Goal: Task Accomplishment & Management: Complete application form

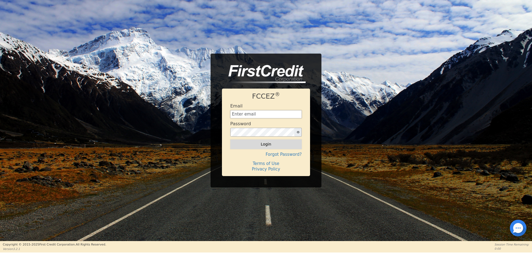
type input "[EMAIL_ADDRESS][DOMAIN_NAME]"
click at [235, 141] on button "Login" at bounding box center [266, 143] width 72 height 9
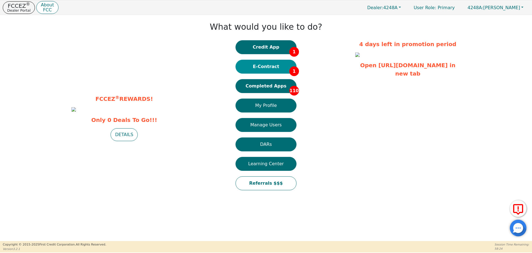
click at [274, 62] on button "E-Contract 1" at bounding box center [266, 67] width 61 height 14
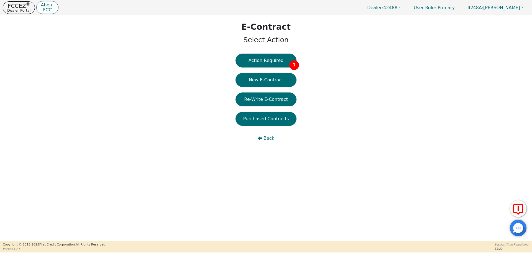
click at [274, 62] on button "Action Required 1" at bounding box center [266, 61] width 61 height 14
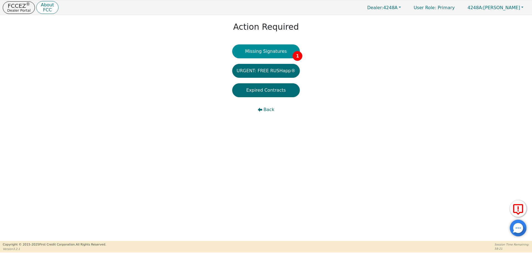
click at [272, 56] on button "Missing Signatures 1" at bounding box center [266, 51] width 68 height 14
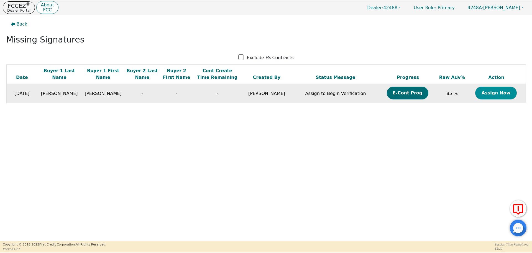
click at [495, 95] on button "Assign Now" at bounding box center [496, 92] width 42 height 13
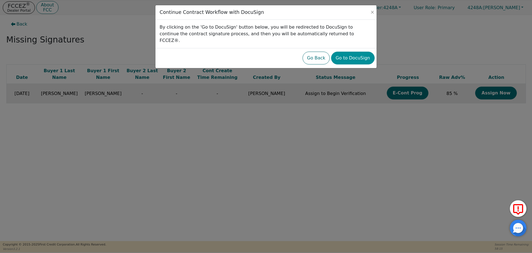
click at [362, 52] on button "Go to DocuSign" at bounding box center [352, 58] width 43 height 13
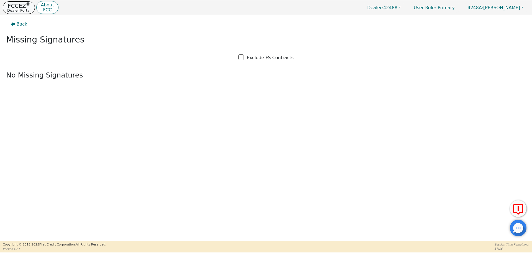
click at [25, 7] on p "FCCEZ ®" at bounding box center [18, 6] width 23 height 6
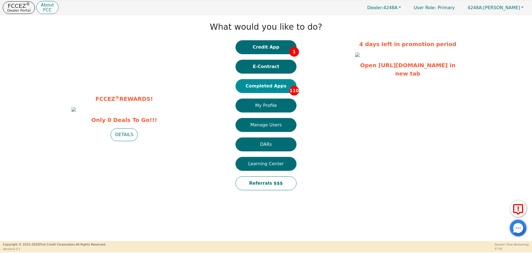
click at [251, 89] on button "Completed Apps 110" at bounding box center [266, 86] width 61 height 14
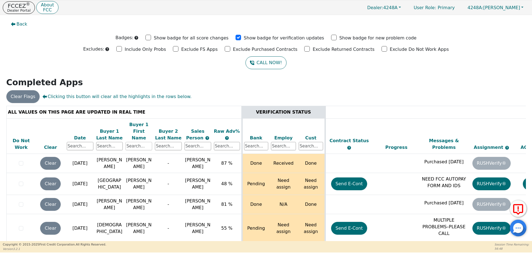
click at [146, 143] on input "text" at bounding box center [139, 146] width 27 height 8
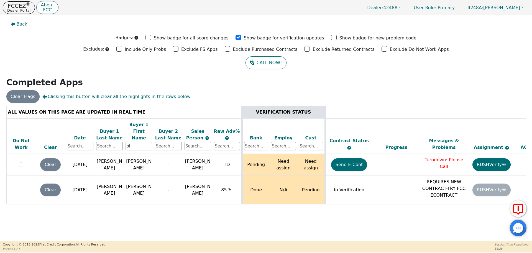
scroll to position [0, 85]
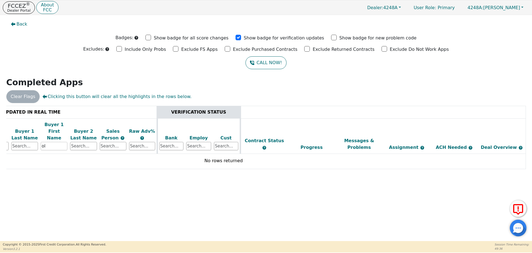
type input "ol"
click at [21, 6] on p "FCCEZ ®" at bounding box center [18, 6] width 23 height 6
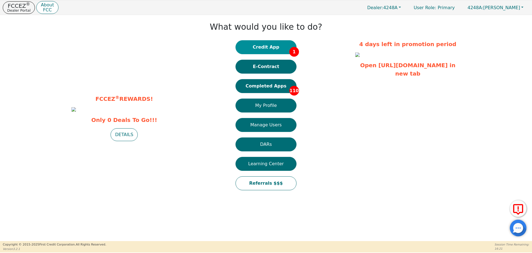
click at [262, 47] on button "Credit App 1" at bounding box center [266, 47] width 61 height 14
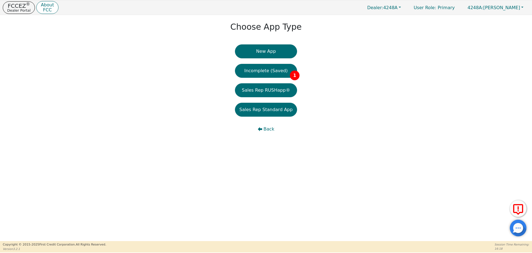
click at [262, 47] on button "New App" at bounding box center [266, 51] width 62 height 14
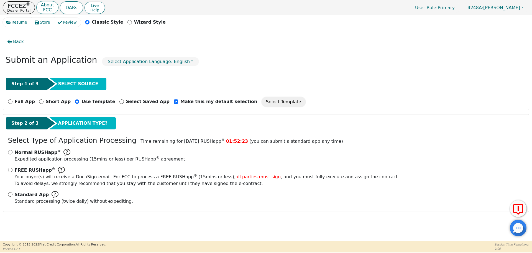
click at [272, 25] on div "Resume Store Review Classic Style Wizard Style" at bounding box center [266, 24] width 527 height 12
click at [9, 195] on input "Standard App Standard processing (twice daily) without expediting." at bounding box center [10, 194] width 4 height 4
radio input "true"
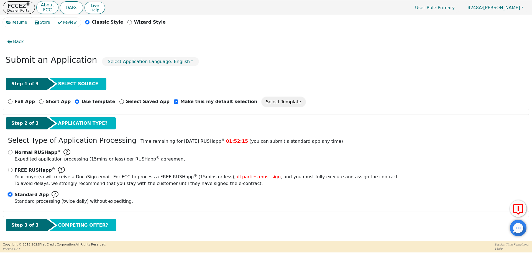
scroll to position [28, 0]
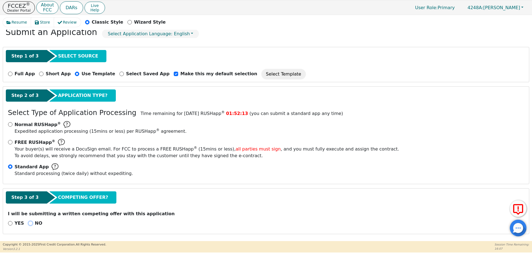
click at [28, 224] on input "NO" at bounding box center [30, 223] width 4 height 4
radio input "true"
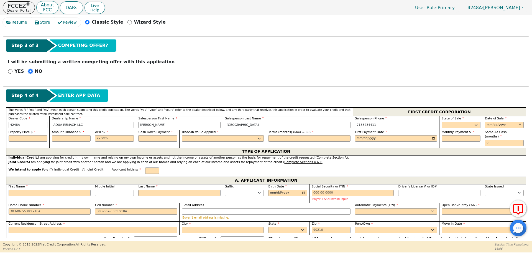
scroll to position [183, 0]
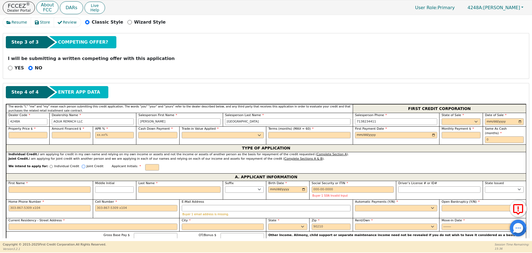
click at [82, 165] on input "Joint Credit" at bounding box center [83, 166] width 3 height 3
radio input "true"
click at [450, 123] on select "AK AL AR AZ CA CO CT DC DE FL [GEOGRAPHIC_DATA] HI IA ID IL IN KS [GEOGRAPHIC_D…" at bounding box center [461, 121] width 39 height 7
select select "[GEOGRAPHIC_DATA]"
click at [442, 118] on select "AK AL AR AZ CA CO CT DC DE FL [GEOGRAPHIC_DATA] HI IA ID IL IN KS [GEOGRAPHIC_D…" at bounding box center [461, 121] width 39 height 7
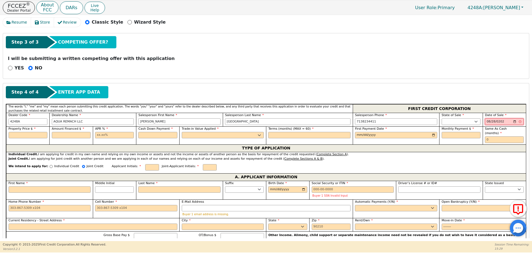
type input "[DATE]"
type input "8500.00"
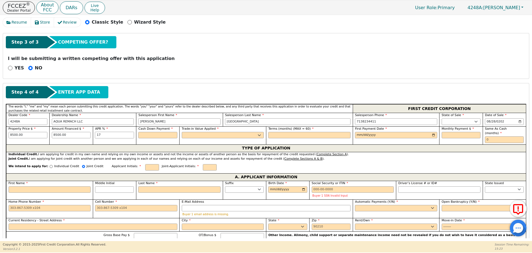
type input "17.99"
type input "0.00"
select select "n"
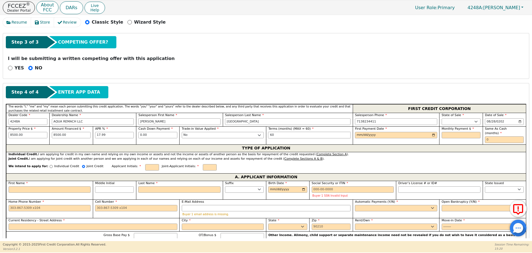
type input "60"
type input "[DATE]"
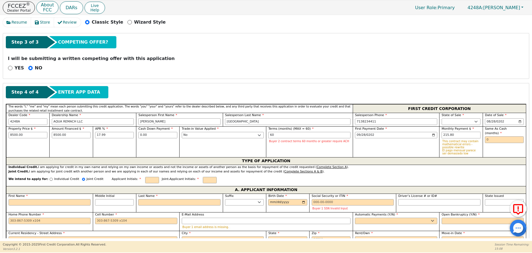
type input "215.80"
type input "0"
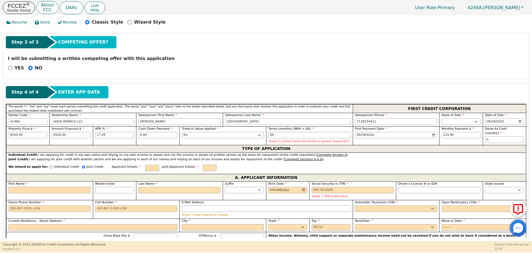
click at [51, 188] on input "First Name" at bounding box center [50, 190] width 82 height 7
type input "E"
type input "Er"
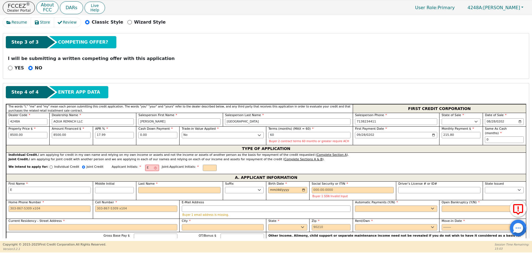
type input "Er"
type input "Era"
type input "[PERSON_NAME]"
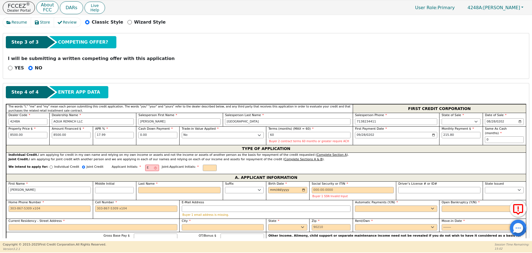
type input "[PERSON_NAME]"
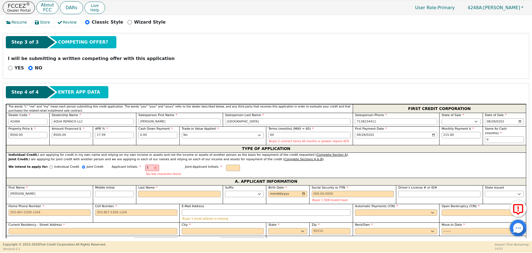
drag, startPoint x: 29, startPoint y: 191, endPoint x: 0, endPoint y: 184, distance: 30.2
click at [0, 184] on div "Resume Store Review Classic Style Wizard Style Back Submit an Application Selec…" at bounding box center [266, 128] width 532 height 226
type input "J"
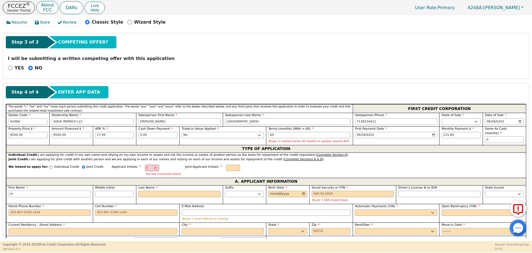
type input "[PERSON_NAME]"
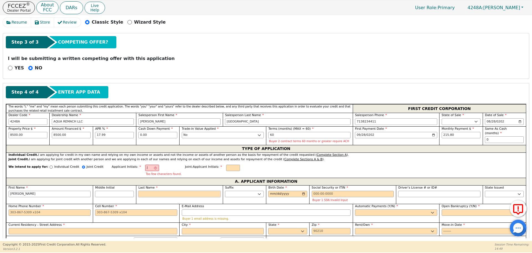
type input "JE"
type input "E"
type input "[PERSON_NAME]"
type input "Er"
type input "[PERSON_NAME]"
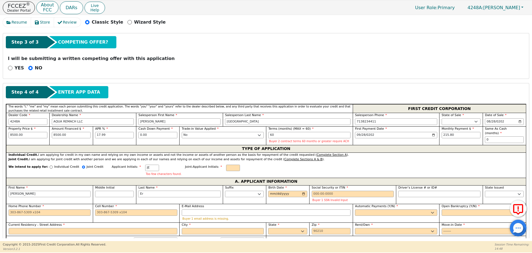
type input "Era"
type input "[PERSON_NAME]"
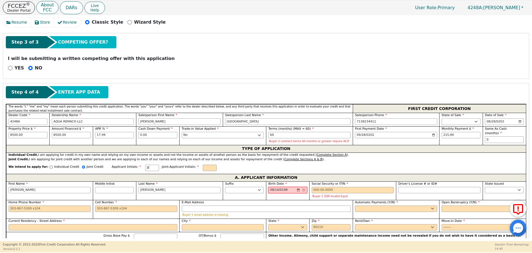
type input "[DATE]"
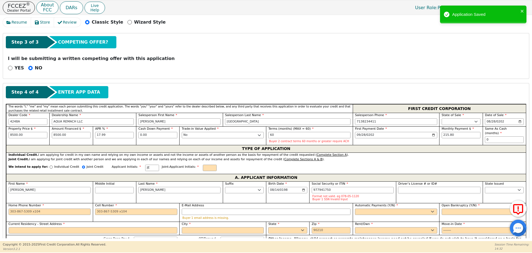
type input "***-**-1750"
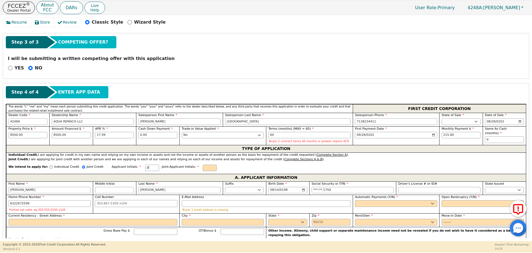
type input "[PHONE_NUMBER]"
select select "y"
type input "[PERSON_NAME]"
select select "n"
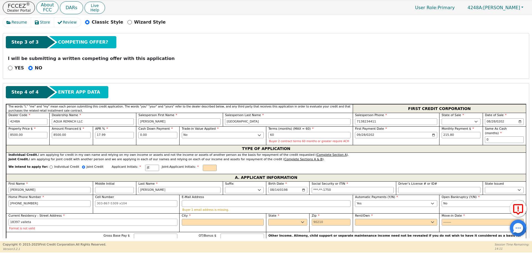
type input "18397 valleta"
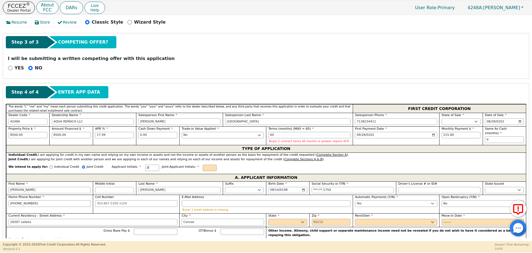
type input "Conroe"
select select "TN"
type input "77306"
select select "Own"
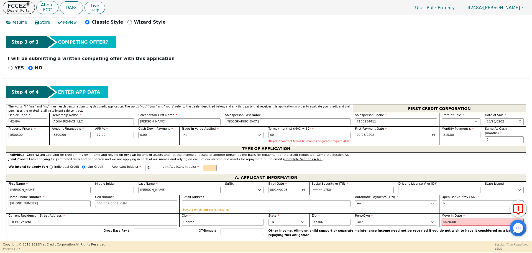
type input "0201-08"
click at [457, 221] on input "2001-08" at bounding box center [483, 221] width 82 height 7
click at [457, 221] on input "2021-08" at bounding box center [483, 221] width 82 height 7
type input "2019-08"
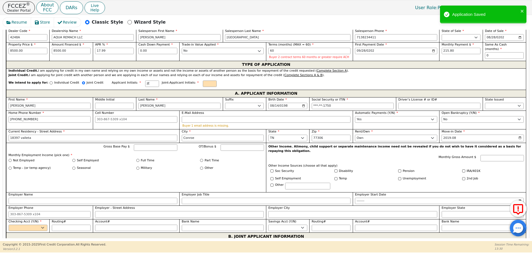
scroll to position [268, 0]
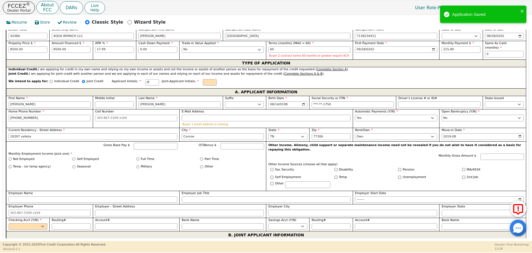
click at [141, 148] on input "Gross Base Pay $" at bounding box center [156, 146] width 44 height 7
type input "9"
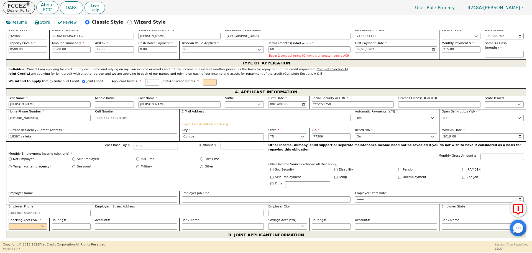
type input "8200"
click at [136, 159] on input "Full Time" at bounding box center [137, 158] width 3 height 3
radio input "true"
type input "8200.00"
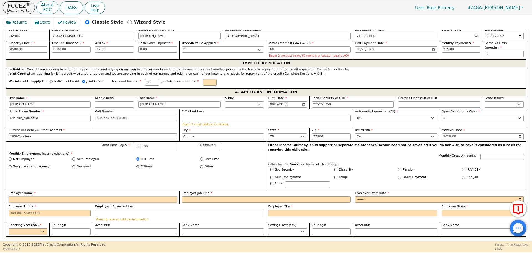
click at [140, 196] on input "Employer Name" at bounding box center [93, 199] width 169 height 7
type input "Sel"
click at [87, 157] on label "Self Employed" at bounding box center [88, 159] width 22 height 5
click at [75, 157] on input "Self Employed" at bounding box center [73, 158] width 3 height 3
radio input "true"
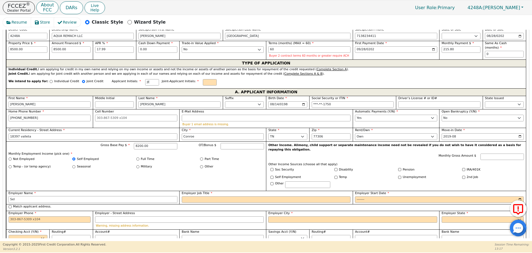
click at [73, 196] on input "Sel" at bounding box center [93, 199] width 169 height 7
type input "Self Employed"
type input "Self"
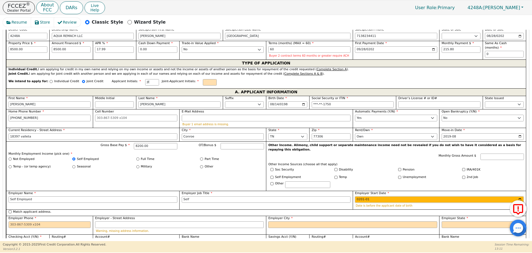
type input "2015-01"
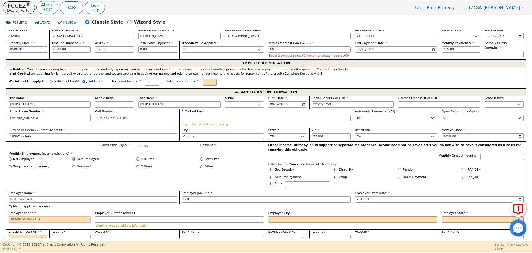
click at [25, 216] on input "Employer Phone" at bounding box center [50, 219] width 82 height 7
type input "[PHONE_NUMBER]"
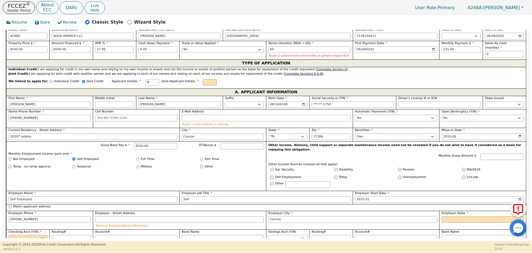
type input "Conroe"
select select "[GEOGRAPHIC_DATA]"
select select "y"
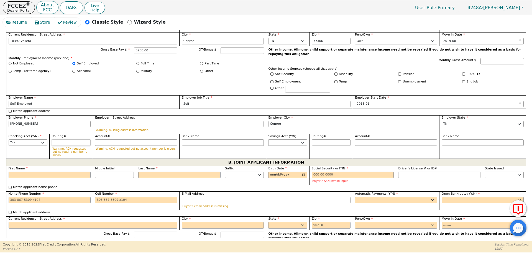
scroll to position [364, 0]
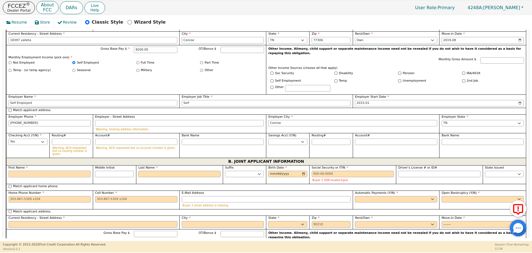
click at [62, 170] on input "First Name" at bounding box center [50, 173] width 82 height 7
click at [10, 210] on input "Match applicant address." at bounding box center [10, 211] width 3 height 3
checkbox input "true"
type input "18397 valleta"
type input "Conroe"
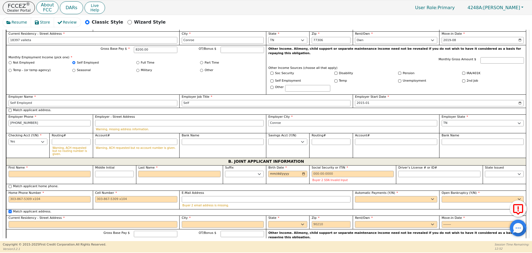
select select "TN"
type input "77306"
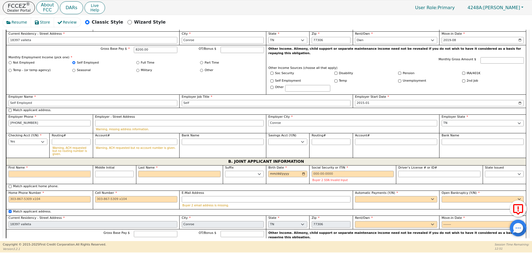
click at [40, 170] on input "First Name" at bounding box center [50, 173] width 82 height 7
type input "S"
type input "San"
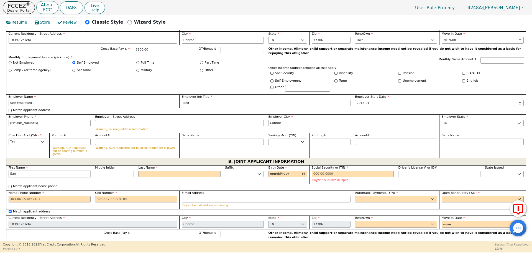
type input "San"
type input "Sand"
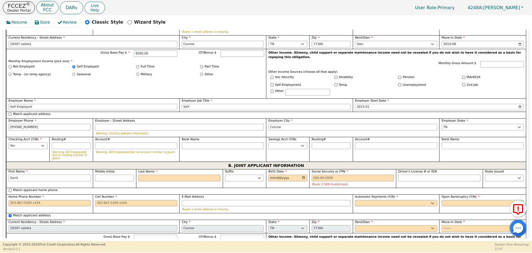
type input "Sandr"
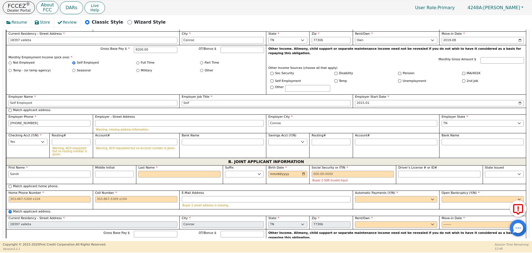
type input "[PERSON_NAME]"
type input "M"
type input "SM"
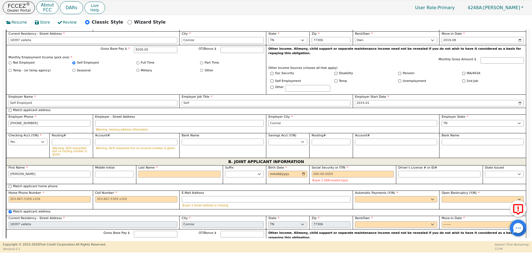
type input "[PERSON_NAME]"
type input "Ma"
type input "[PERSON_NAME]"
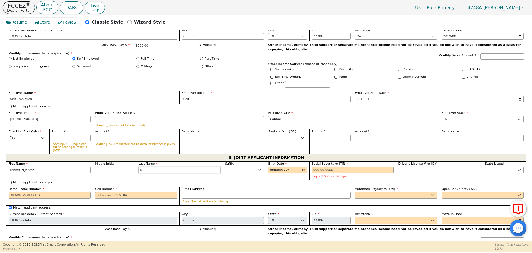
scroll to position [364, 0]
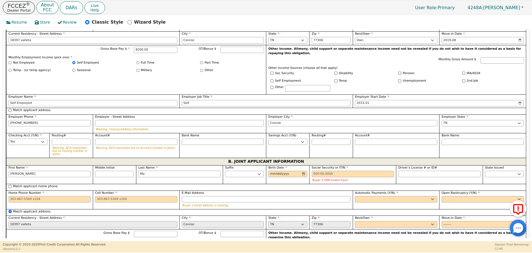
type input "M"
type input "[PERSON_NAME]"
type input "S"
type input "[PERSON_NAME]"
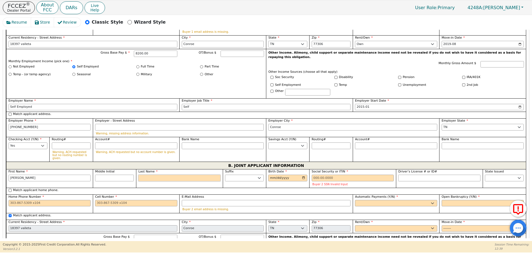
scroll to position [368, 0]
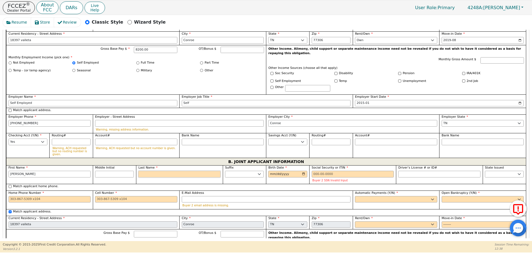
type input "S"
type input "SS"
type input "[PERSON_NAME]"
type input "Su"
type input "[PERSON_NAME]"
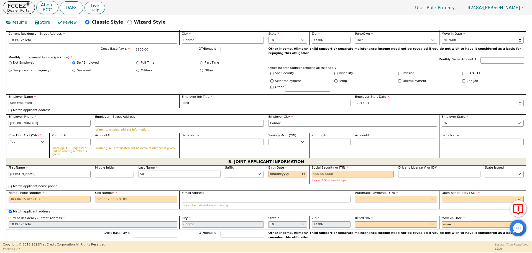
type input "Sua"
type input "[PERSON_NAME]"
type input "Suar"
type input "[PERSON_NAME]"
type input "Suare"
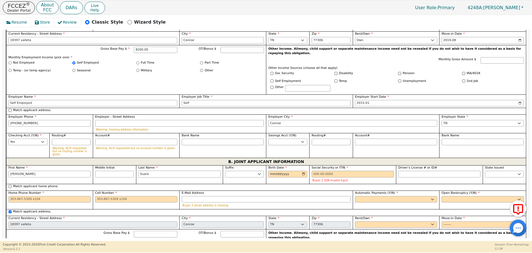
type input "[PERSON_NAME]"
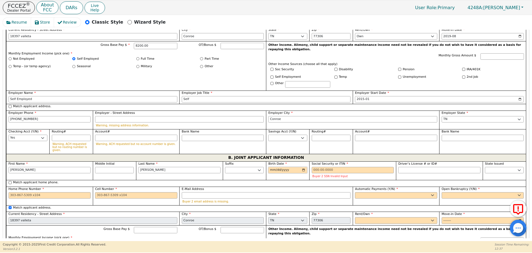
scroll to position [364, 0]
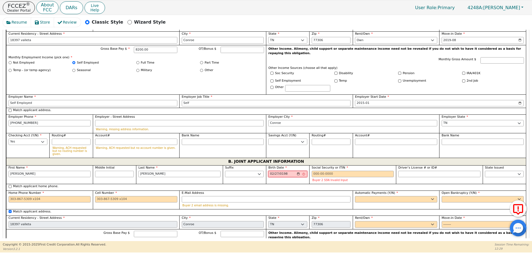
type input "[DATE]"
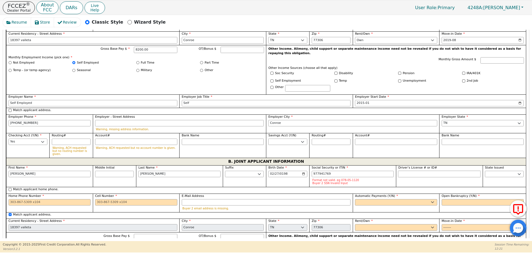
type input "***-**-1769"
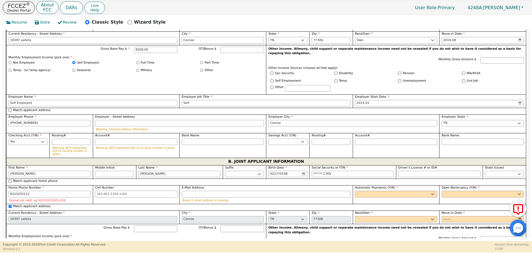
type input "[PHONE_NUMBER]"
select select "y"
type input "[PERSON_NAME]"
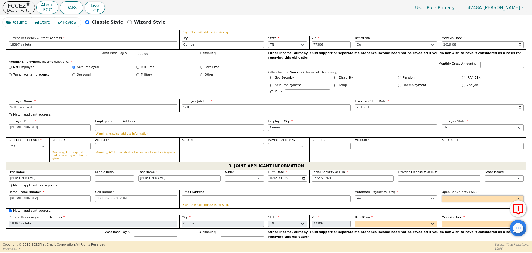
select select "n"
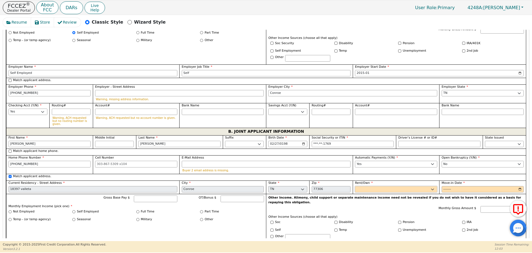
scroll to position [396, 0]
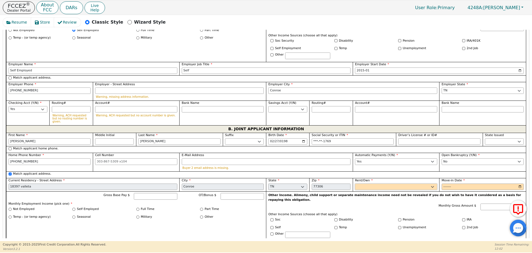
click at [374, 183] on select "Rent Own" at bounding box center [396, 186] width 82 height 7
select select "Own"
click at [355, 183] on select "Rent Own" at bounding box center [396, 186] width 82 height 7
click at [443, 183] on input "Move-in Date" at bounding box center [483, 186] width 82 height 7
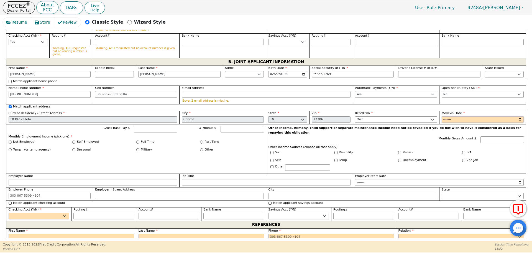
scroll to position [469, 0]
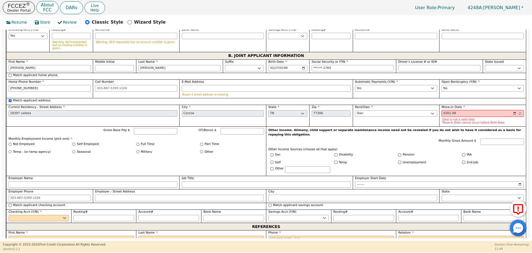
type input "2019-08"
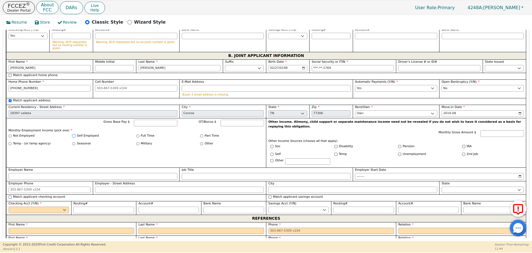
click at [72, 134] on input "Self Employed" at bounding box center [73, 135] width 3 height 3
radio input "true"
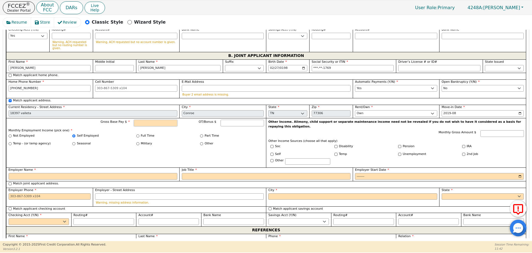
click at [141, 119] on input "Gross Base Pay $" at bounding box center [156, 122] width 44 height 7
click at [134, 173] on input "Employer Name" at bounding box center [93, 176] width 169 height 7
type input "3600.00"
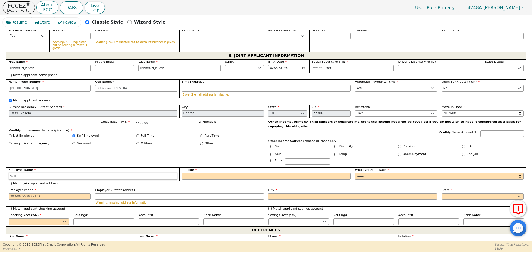
type input "Self"
type input "Employed"
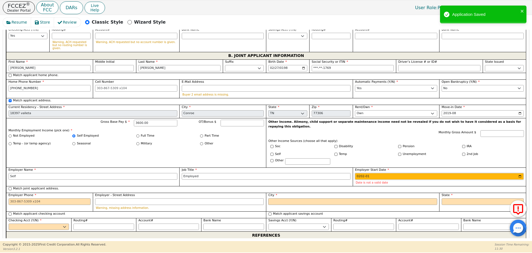
type input "2021-01"
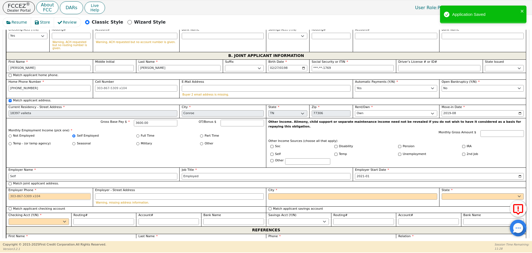
click at [40, 193] on input "Employer Phone" at bounding box center [50, 196] width 82 height 7
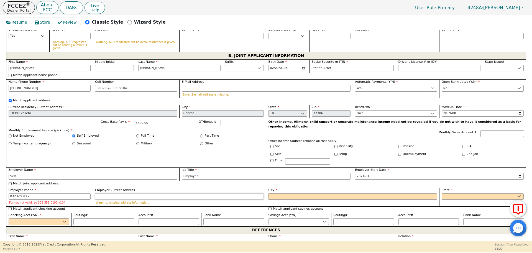
type input "[PHONE_NUMBER]"
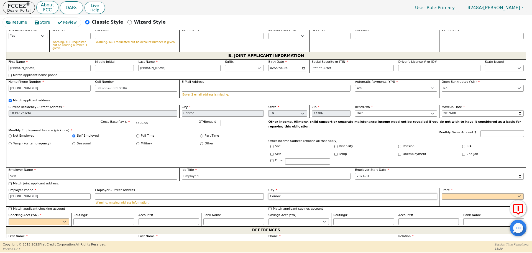
type input "Conroe"
select select "TN"
click at [29, 218] on select "Yes No" at bounding box center [39, 221] width 61 height 7
select select "y"
click at [9, 218] on select "Yes No" at bounding box center [39, 221] width 61 height 7
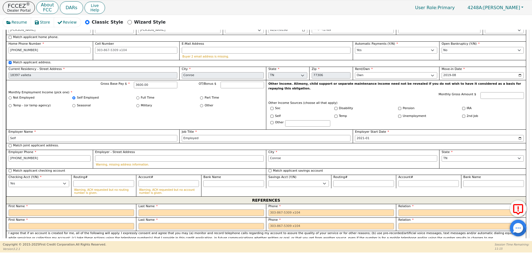
scroll to position [526, 0]
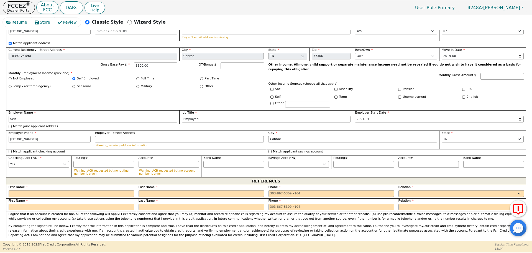
click at [55, 184] on div "First Name" at bounding box center [71, 191] width 130 height 14
click at [51, 190] on input "text" at bounding box center [72, 193] width 126 height 7
type input "[PERSON_NAME]"
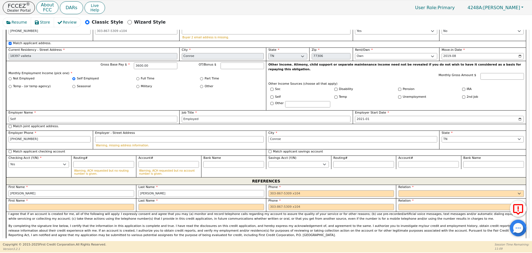
type input "[PERSON_NAME]"
type input "[PHONE_NUMBER] 0"
select select "FRIEND"
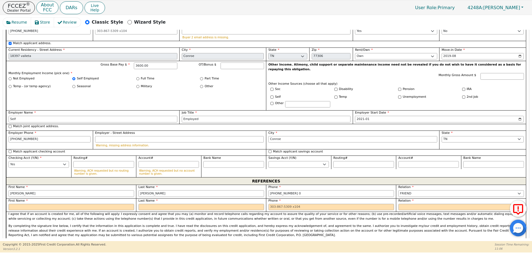
click at [313, 184] on div "Phone [PHONE_NUMBER] 0" at bounding box center [331, 191] width 130 height 14
click at [304, 190] on input "[PHONE_NUMBER] 0" at bounding box center [332, 193] width 126 height 7
click at [111, 203] on input "text" at bounding box center [72, 206] width 126 height 7
type input "[PHONE_NUMBER]"
click at [255, 198] on label "Last Name" at bounding box center [202, 200] width 126 height 5
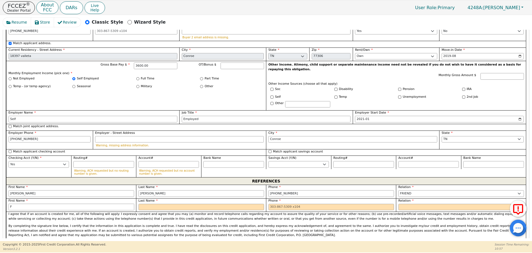
click at [71, 203] on input "F" at bounding box center [72, 206] width 126 height 7
click at [71, 203] on input "Fannu" at bounding box center [72, 206] width 126 height 7
type input "[PERSON_NAME]"
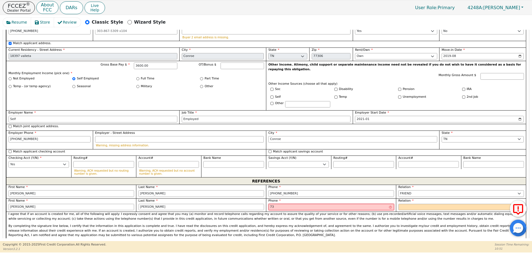
type input "7"
type input "346468374"
select select "FRIEND"
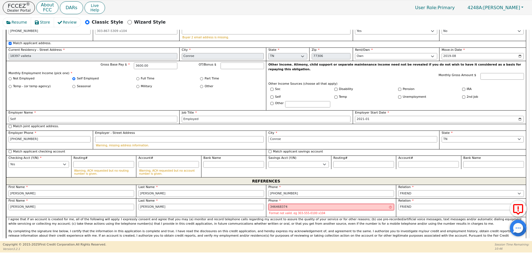
click at [276, 203] on input "346468374" at bounding box center [332, 206] width 126 height 7
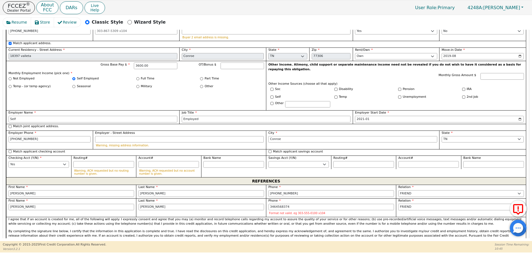
type input "[PHONE_NUMBER]"
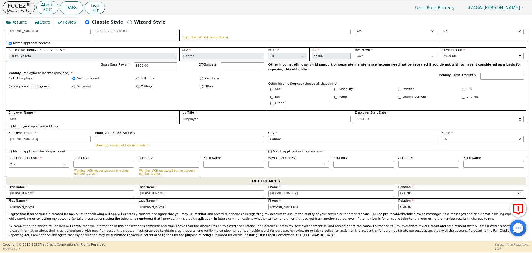
click at [270, 223] on p "By completing the signature line below, I certify that the information in this …" at bounding box center [267, 230] width 516 height 14
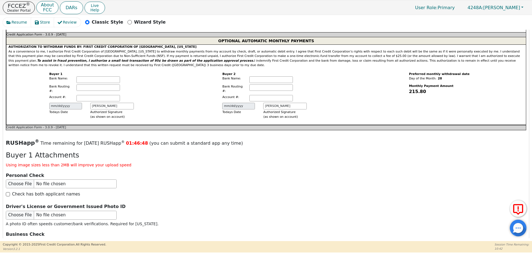
scroll to position [1000, 0]
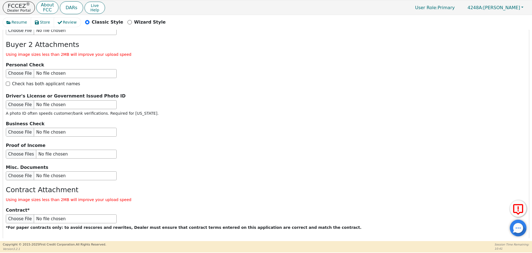
click at [103, 238] on button "Submit Application" at bounding box center [112, 244] width 69 height 13
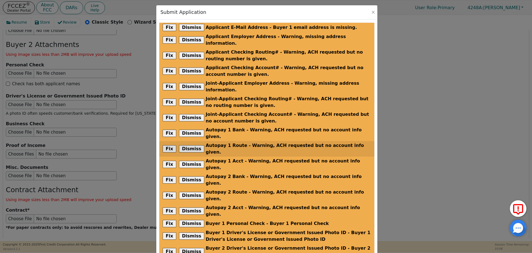
scroll to position [92, 0]
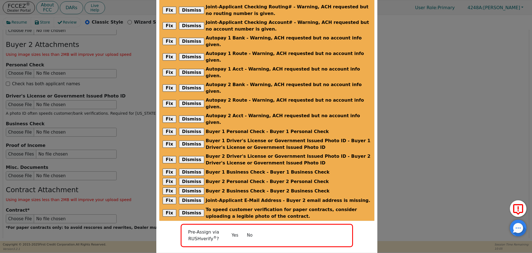
radio input "false"
checkbox input "false"
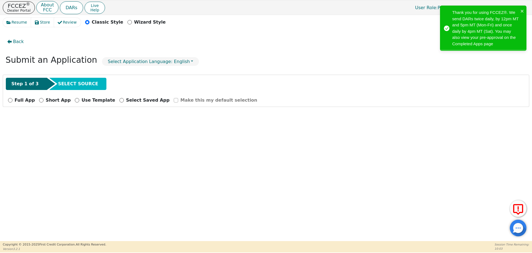
scroll to position [0, 0]
